Goal: Task Accomplishment & Management: Use online tool/utility

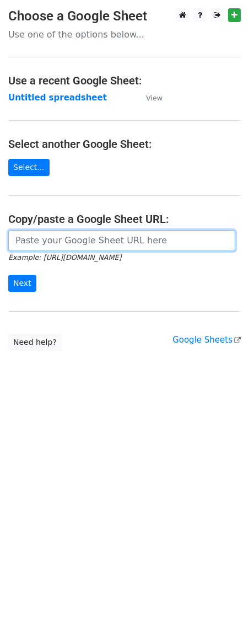
click at [61, 243] on input "url" at bounding box center [121, 240] width 227 height 21
paste input "https://docs.google.com/spreadsheets/d/1uE0vptwlOd_vVTG_oEa_TzLTbkp54gHQclc_nxp…"
type input "https://docs.google.com/spreadsheets/d/1uE0vptwlOd_vVTG_oEa_TzLTbkp54gHQclc_nxp…"
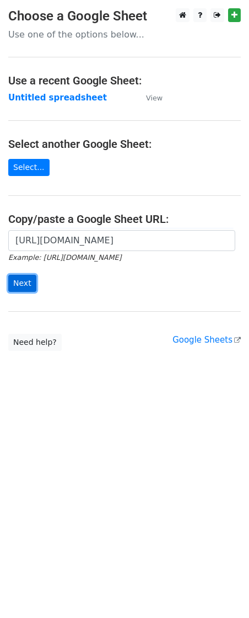
click at [26, 282] on input "Next" at bounding box center [22, 283] width 28 height 17
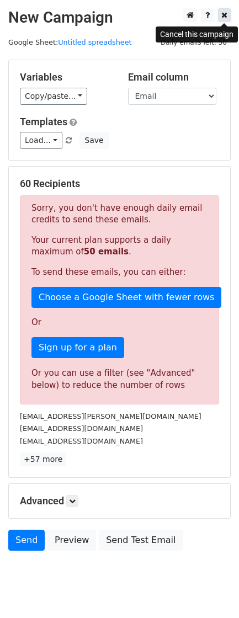
click at [225, 18] on icon at bounding box center [224, 15] width 6 height 8
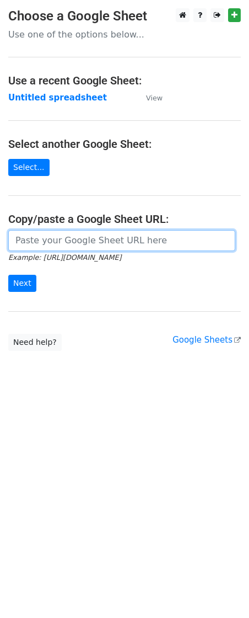
click at [83, 238] on input "url" at bounding box center [121, 240] width 227 height 21
paste input "https://docs.google.com/spreadsheets/d/1uE0vptwlOd_vVTG_oEa_TzLTbkp54gHQclc_nxp…"
type input "https://docs.google.com/spreadsheets/d/1uE0vptwlOd_vVTG_oEa_TzLTbkp54gHQclc_nxp…"
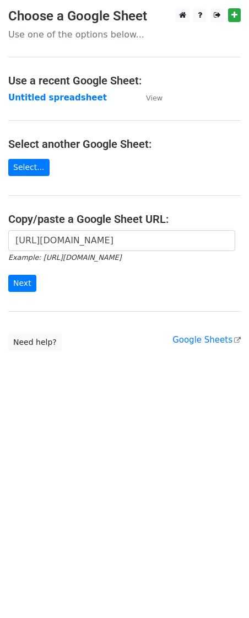
click at [28, 273] on form "https://docs.google.com/spreadsheets/d/1uE0vptwlOd_vVTG_oEa_TzLTbkp54gHQclc_nxp…" at bounding box center [124, 261] width 233 height 62
click at [23, 283] on input "Next" at bounding box center [22, 283] width 28 height 17
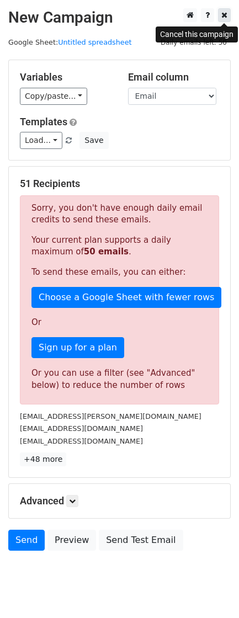
click at [221, 18] on icon at bounding box center [224, 15] width 6 height 8
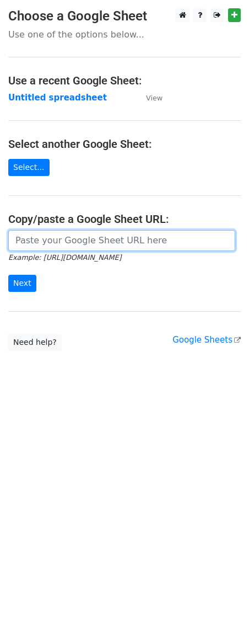
click at [84, 233] on input "url" at bounding box center [121, 240] width 227 height 21
paste input "[URL][DOMAIN_NAME]"
type input "https://docs.google.com/spreadsheets/d/1uE0vptwlOd_vVTG_oEa_TzLTbkp54gHQclc_nxp…"
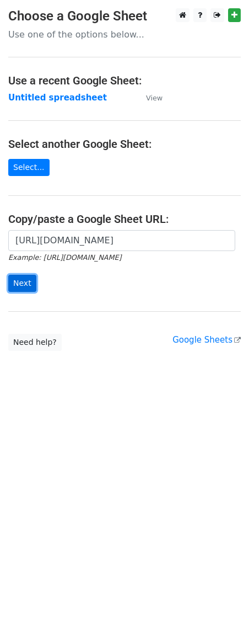
click at [25, 279] on input "Next" at bounding box center [22, 283] width 28 height 17
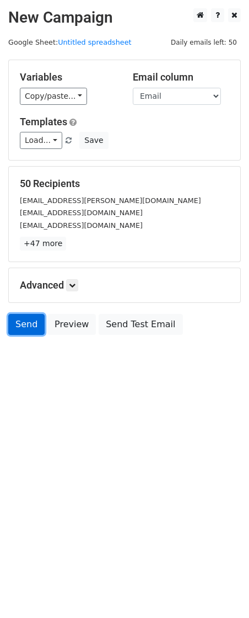
click at [23, 333] on link "Send" at bounding box center [26, 324] width 36 height 21
